Goal: Task Accomplishment & Management: Manage account settings

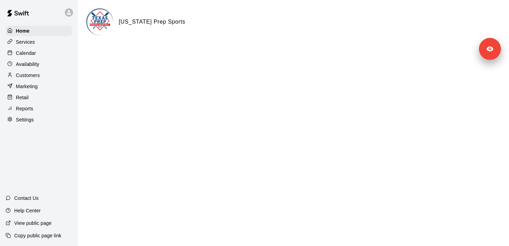
click at [36, 45] on div "Services" at bounding box center [39, 42] width 67 height 10
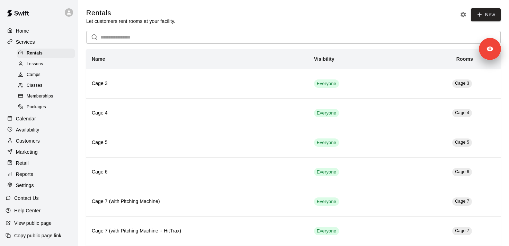
click at [45, 96] on span "Memberships" at bounding box center [40, 96] width 26 height 7
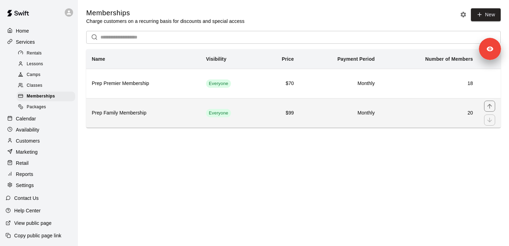
click at [163, 123] on th "Prep Family Membership" at bounding box center [143, 112] width 114 height 29
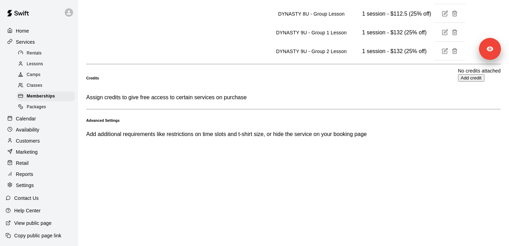
scroll to position [804, 0]
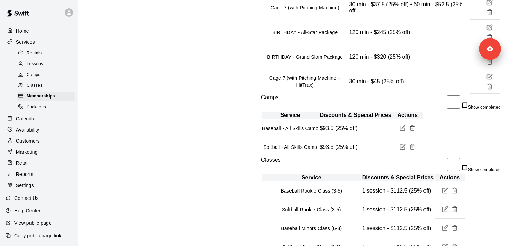
scroll to position [626, 0]
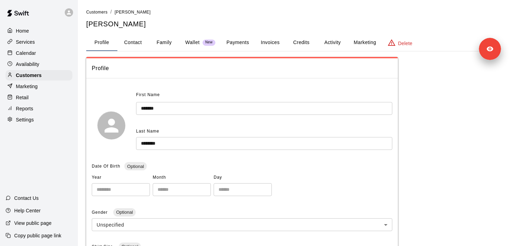
click at [241, 45] on button "Payments" at bounding box center [238, 42] width 34 height 17
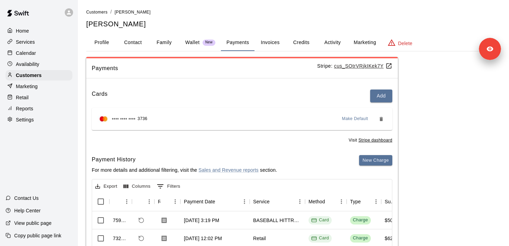
click at [368, 67] on u "cus_SOtrVRjkIKek7Y" at bounding box center [363, 66] width 58 height 6
